Goal: Task Accomplishment & Management: Use online tool/utility

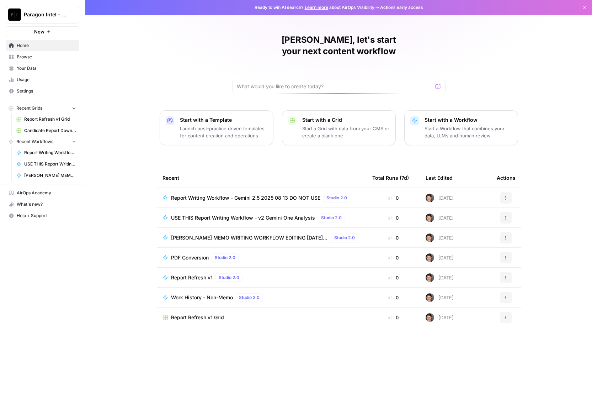
click at [35, 13] on span "Paragon Intel - Bill / Ty / [PERSON_NAME] R&D" at bounding box center [45, 14] width 43 height 7
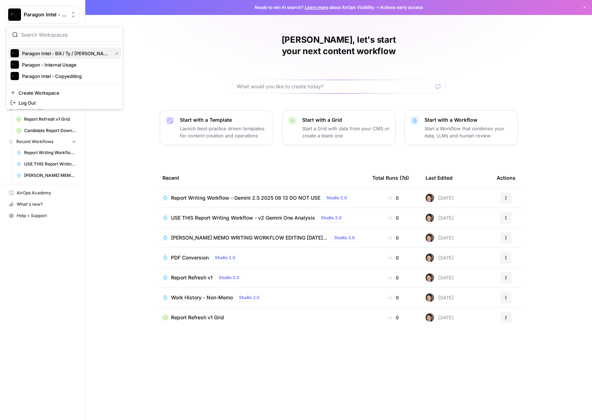
click at [52, 51] on span "Paragon Intel - Bill / Ty / [PERSON_NAME] R&D" at bounding box center [66, 53] width 88 height 7
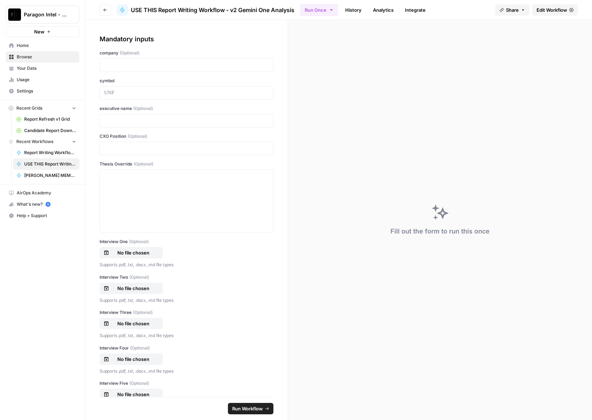
click at [358, 10] on link "History" at bounding box center [353, 9] width 25 height 11
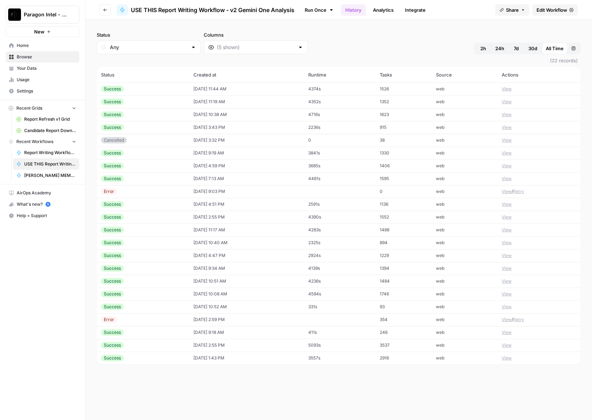
click at [508, 90] on button "View" at bounding box center [507, 89] width 10 height 6
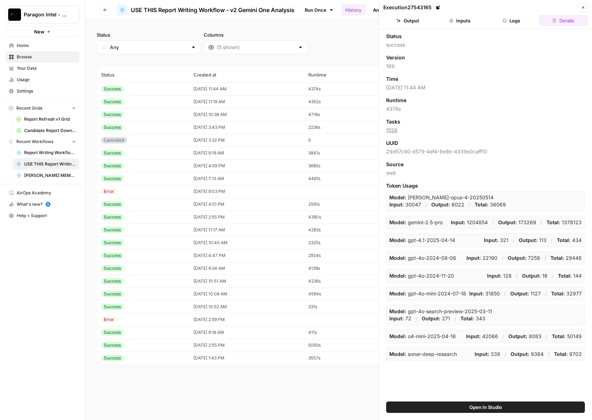
click at [413, 20] on button "Output" at bounding box center [408, 20] width 49 height 11
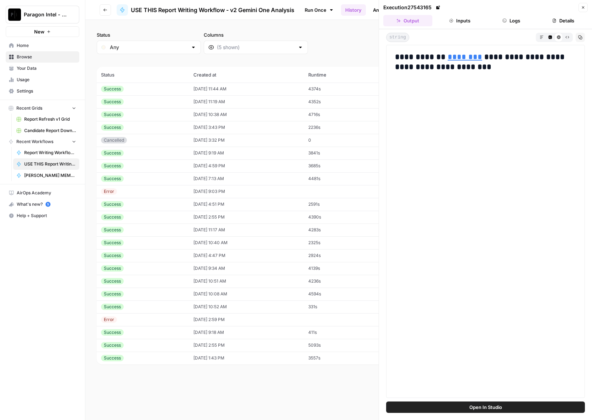
click at [454, 58] on link "********" at bounding box center [465, 57] width 35 height 8
click at [461, 18] on button "Inputs" at bounding box center [459, 20] width 49 height 11
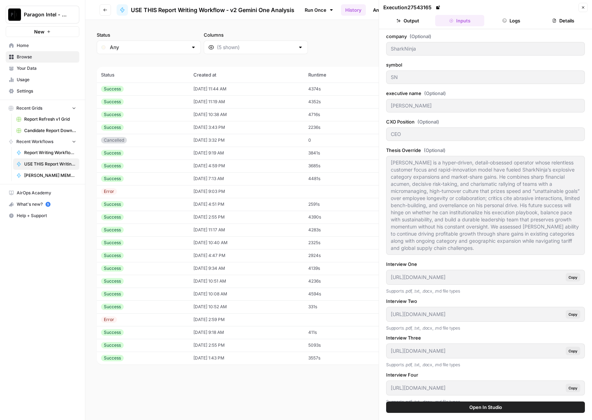
click at [506, 19] on icon "button" at bounding box center [505, 21] width 4 height 4
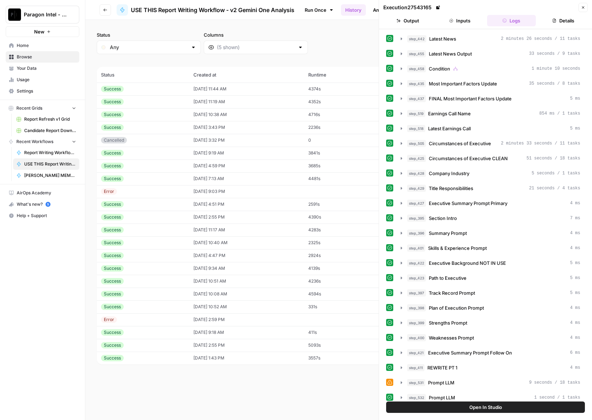
click at [566, 19] on button "Details" at bounding box center [563, 20] width 49 height 11
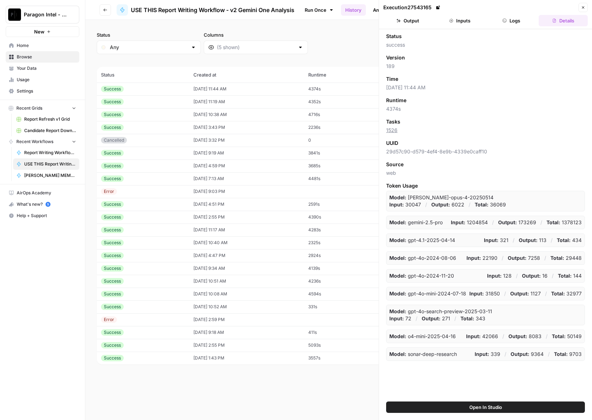
click at [508, 17] on button "Logs" at bounding box center [511, 20] width 49 height 11
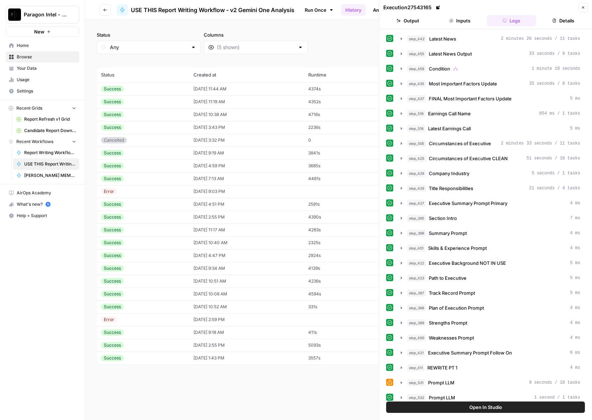
click at [406, 19] on button "Output" at bounding box center [408, 20] width 49 height 11
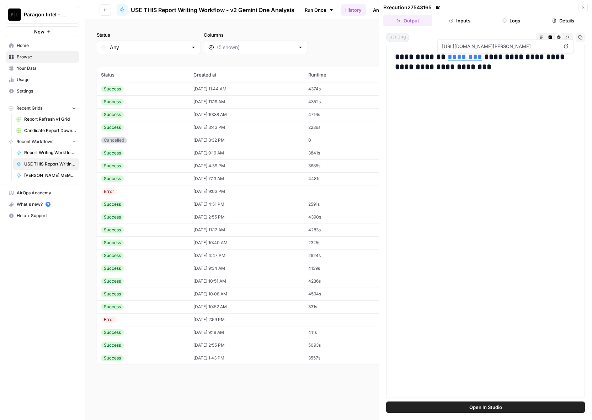
click at [455, 57] on link "********" at bounding box center [465, 57] width 35 height 8
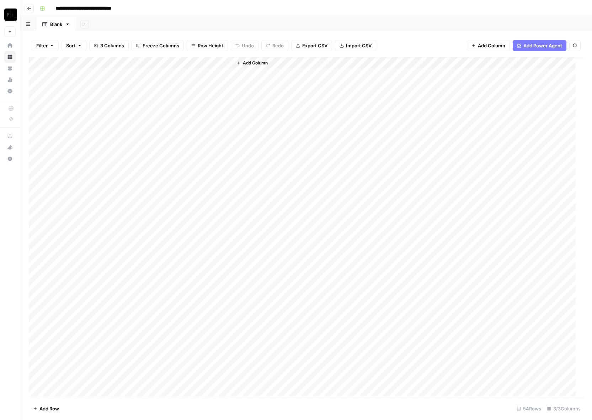
click at [121, 74] on div "Add Column" at bounding box center [306, 226] width 555 height 339
click at [123, 74] on div "Add Column" at bounding box center [306, 226] width 555 height 339
click at [340, 78] on div "Add Column" at bounding box center [408, 226] width 351 height 339
click at [190, 73] on div "Add Column" at bounding box center [306, 226] width 555 height 339
click at [60, 73] on div "Add Column" at bounding box center [306, 226] width 555 height 339
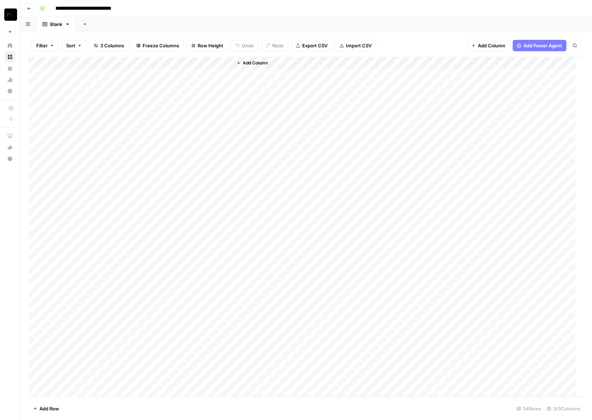
click at [162, 74] on div "Add Column" at bounding box center [306, 226] width 555 height 339
click at [162, 86] on div "Add Column" at bounding box center [306, 226] width 555 height 339
click at [162, 378] on div "Add Column" at bounding box center [306, 226] width 555 height 339
click at [162, 365] on div "Add Column" at bounding box center [306, 226] width 555 height 339
